Goal: Communication & Community: Answer question/provide support

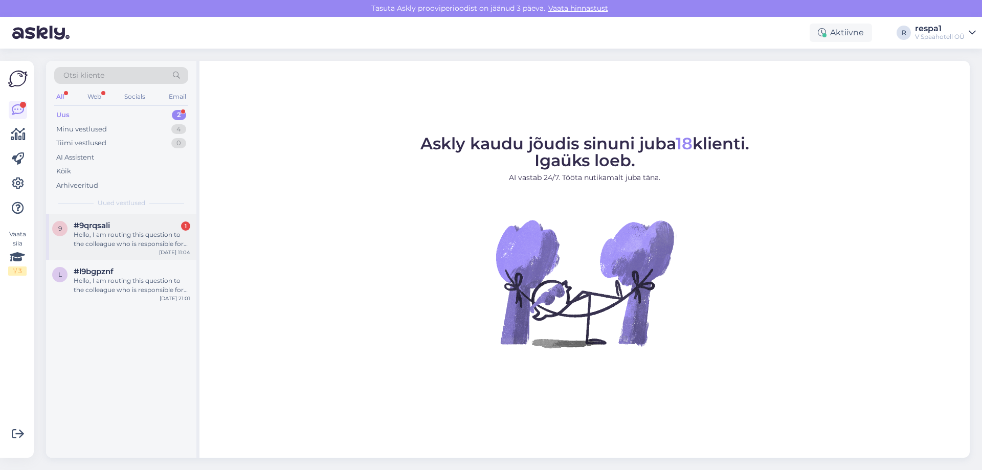
click at [130, 242] on div "Hello, I am routing this question to the colleague who is responsible for this …" at bounding box center [132, 239] width 117 height 18
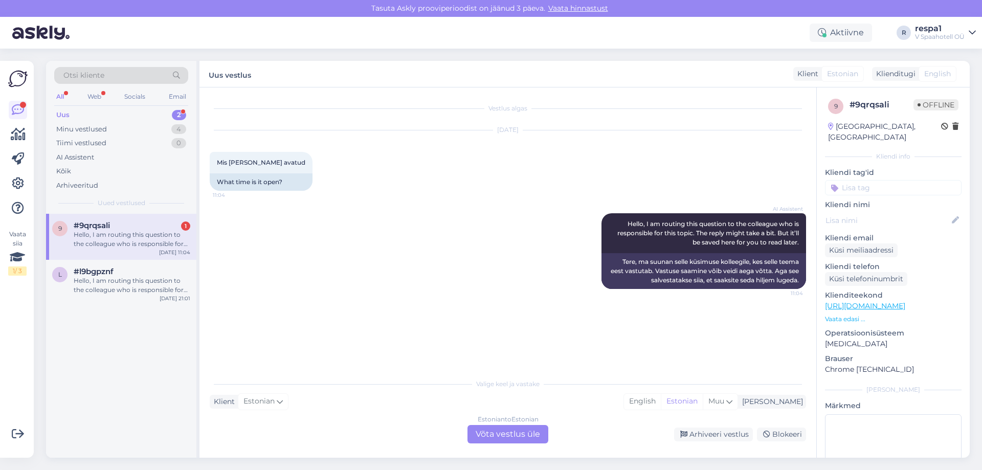
click at [519, 440] on div "Estonian to Estonian Võta vestlus üle" at bounding box center [507, 434] width 81 height 18
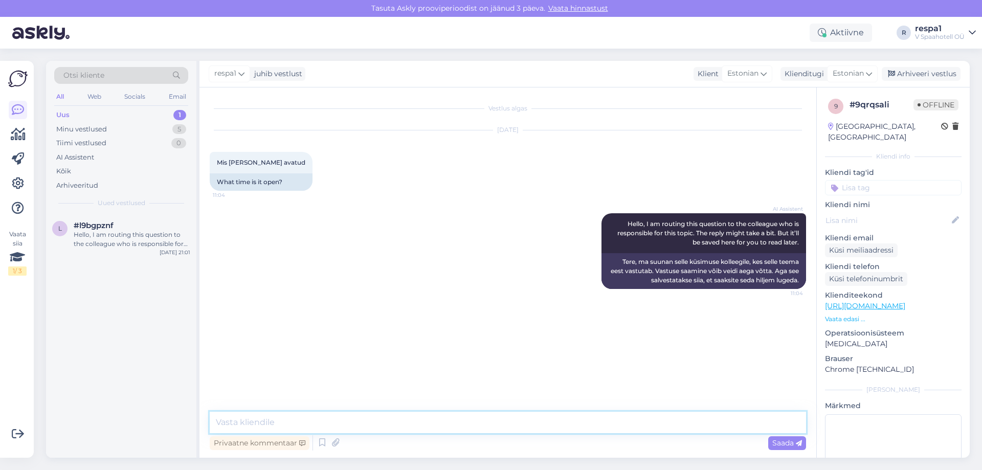
click at [322, 420] on textarea at bounding box center [508, 422] width 596 height 21
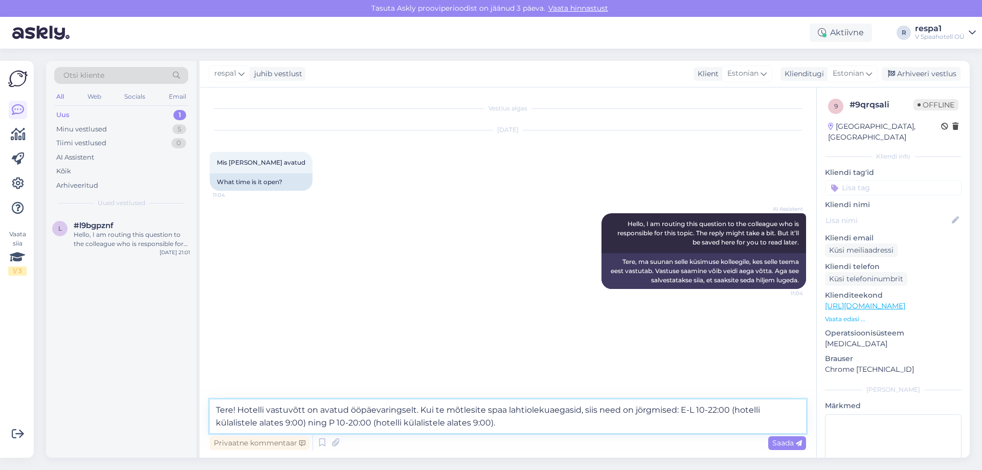
click at [640, 411] on textarea "Tere! Hotelli vastuvõtt on avatud ööpäevaringselt. Kui te mõtlesite spaa lahtio…" at bounding box center [508, 416] width 596 height 34
type textarea "Tere! Hotelli vastuvõtt on avatud ööpäevaringselt. Kui te mõtlesite spaa lahtio…"
click at [788, 442] on span "Saada" at bounding box center [787, 442] width 30 height 9
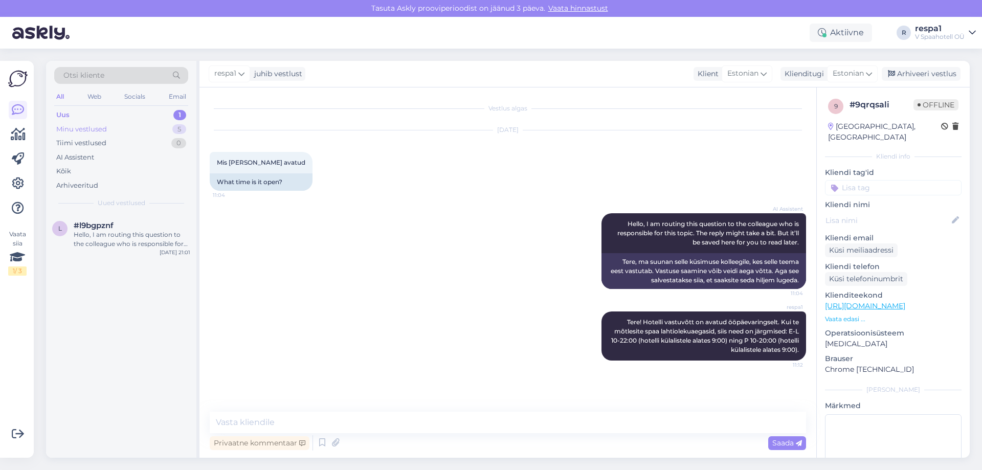
click at [125, 132] on div "Minu vestlused 5" at bounding box center [121, 129] width 134 height 14
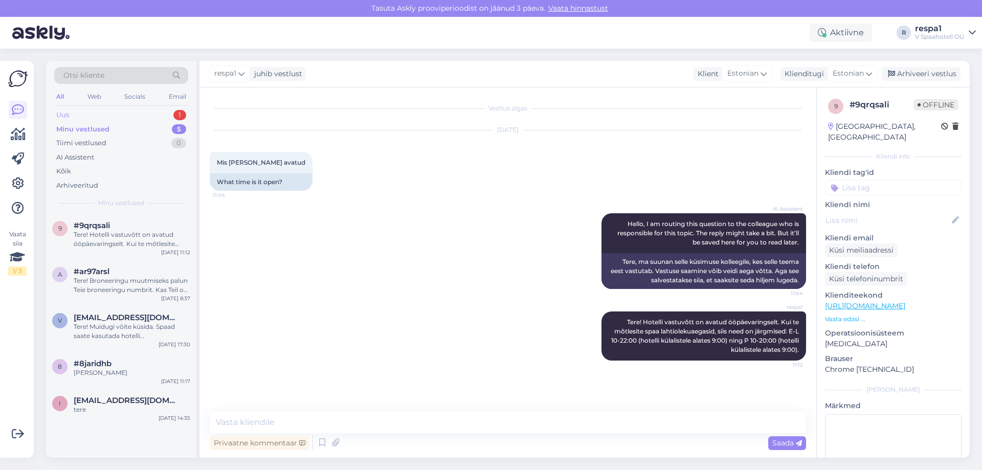
click at [149, 113] on div "Uus 1" at bounding box center [121, 115] width 134 height 14
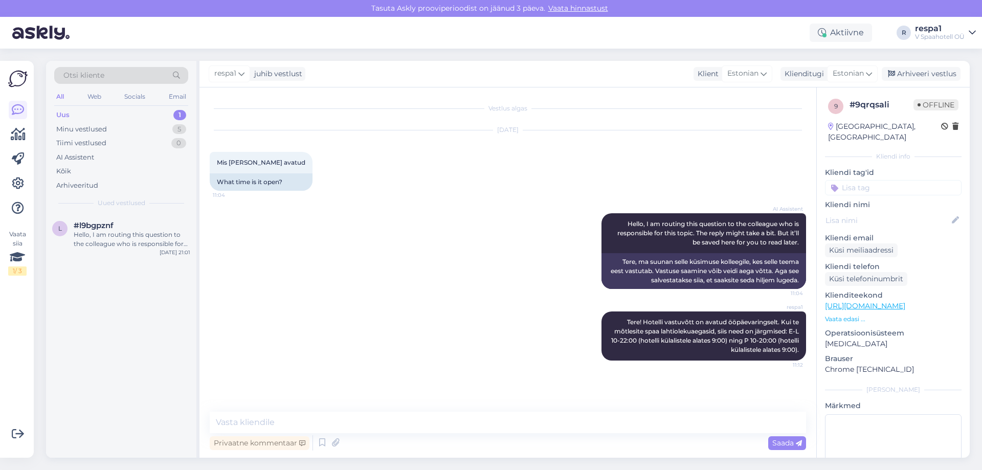
click at [149, 114] on div "Uus 1" at bounding box center [121, 115] width 134 height 14
click at [123, 129] on div "Minu vestlused 5" at bounding box center [121, 129] width 134 height 14
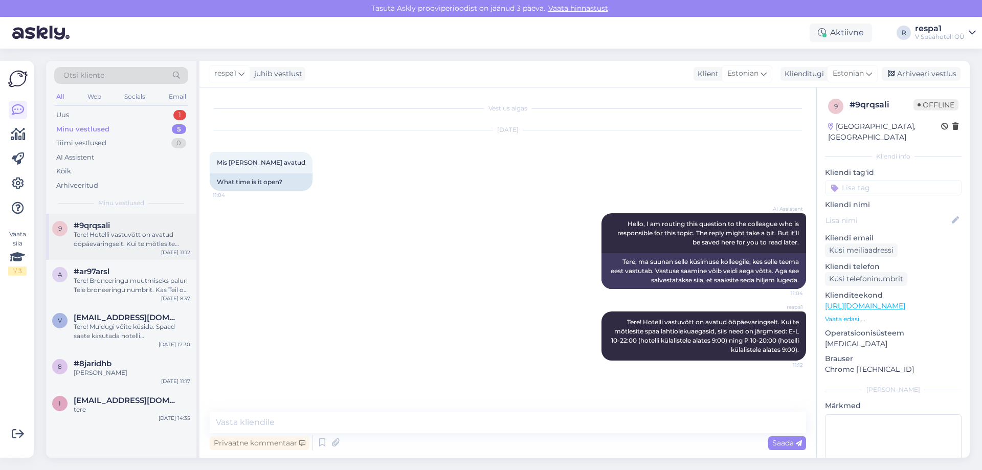
click at [126, 233] on div "Tere! Hotelli vastuvõtt on avatud ööpäevaringselt. Kui te mõtlesite spaa lahtio…" at bounding box center [132, 239] width 117 height 18
click at [152, 115] on div "Uus 1" at bounding box center [121, 115] width 134 height 14
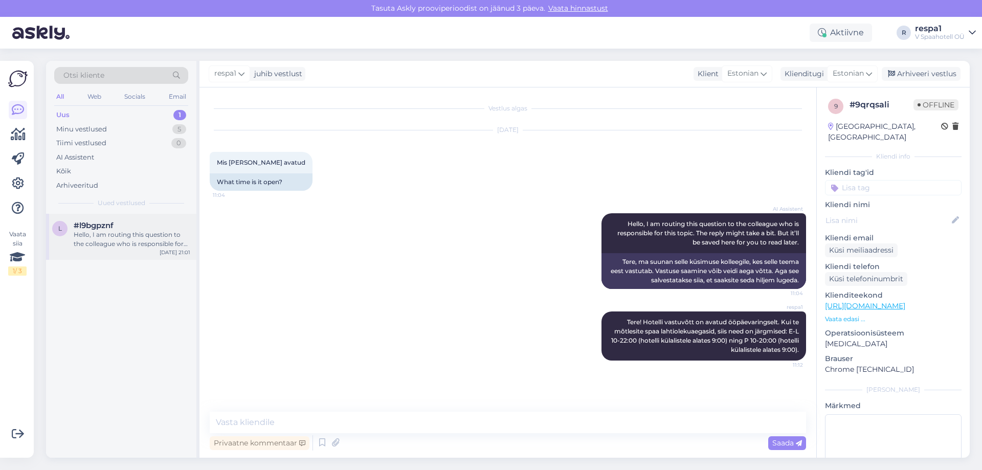
click at [124, 238] on div "Hello, I am routing this question to the colleague who is responsible for this …" at bounding box center [132, 239] width 117 height 18
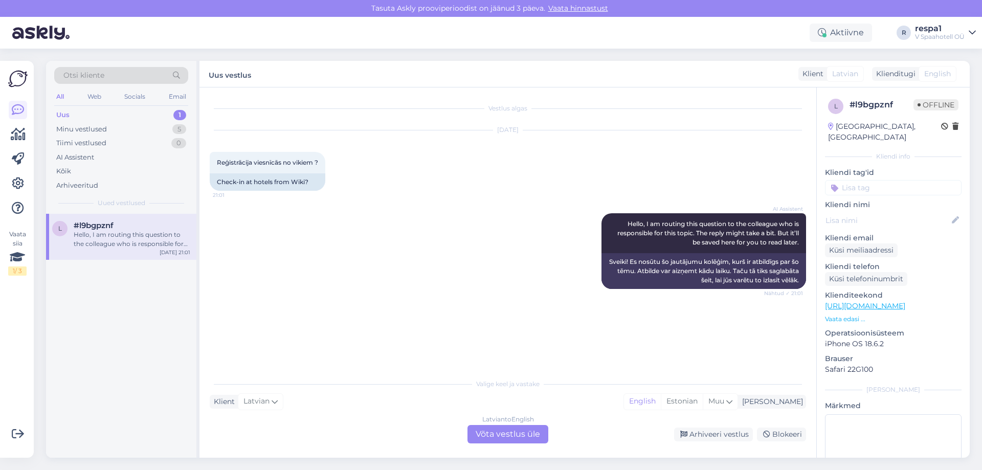
click at [164, 114] on div "Uus 1" at bounding box center [121, 115] width 134 height 14
